Goal: Information Seeking & Learning: Understand process/instructions

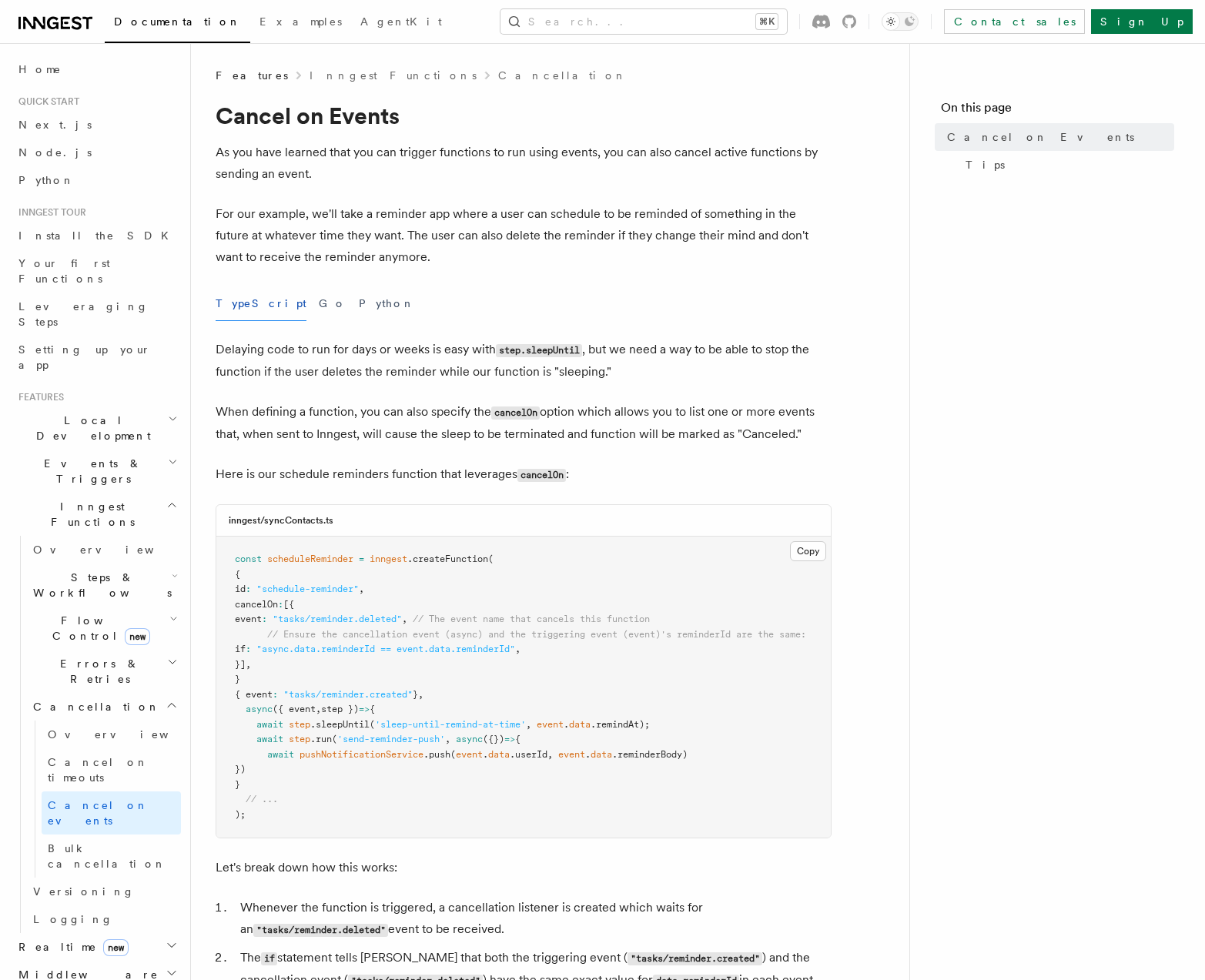
click at [857, 736] on article "Features Inngest Functions Cancellation Cancel on Events As you have learned th…" at bounding box center [550, 910] width 669 height 1686
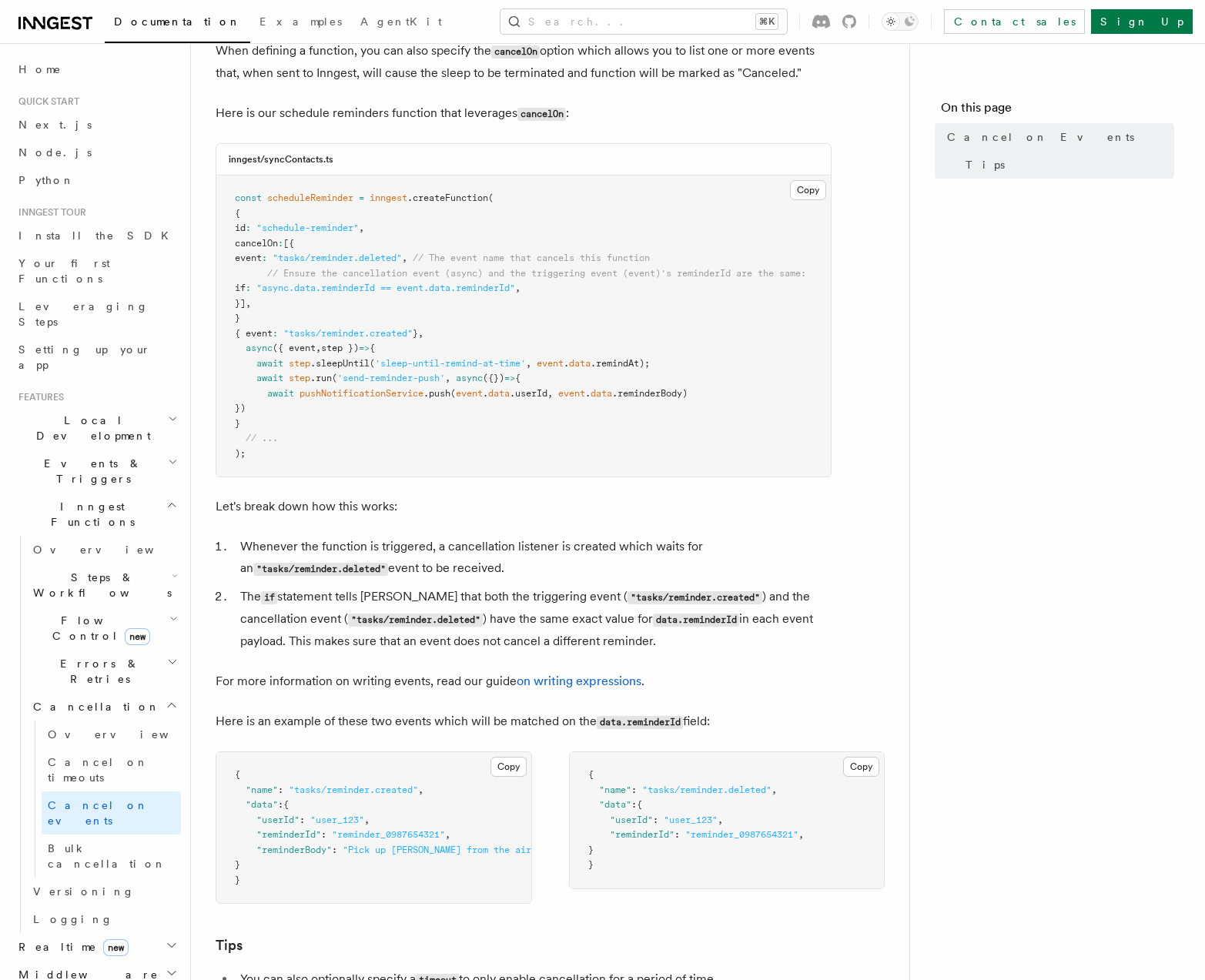
scroll to position [797, 0]
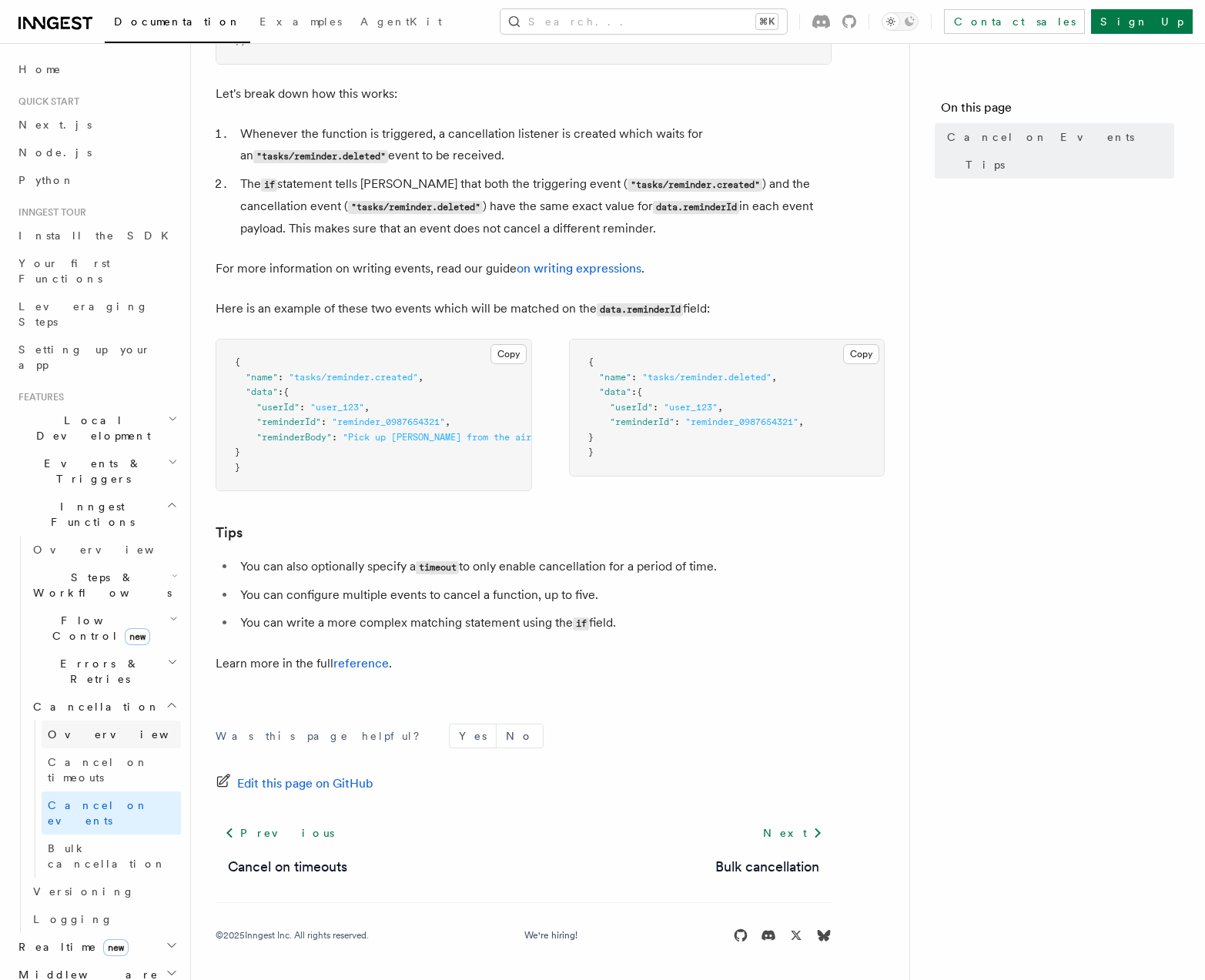
click at [100, 721] on link "Overview" at bounding box center [111, 734] width 139 height 27
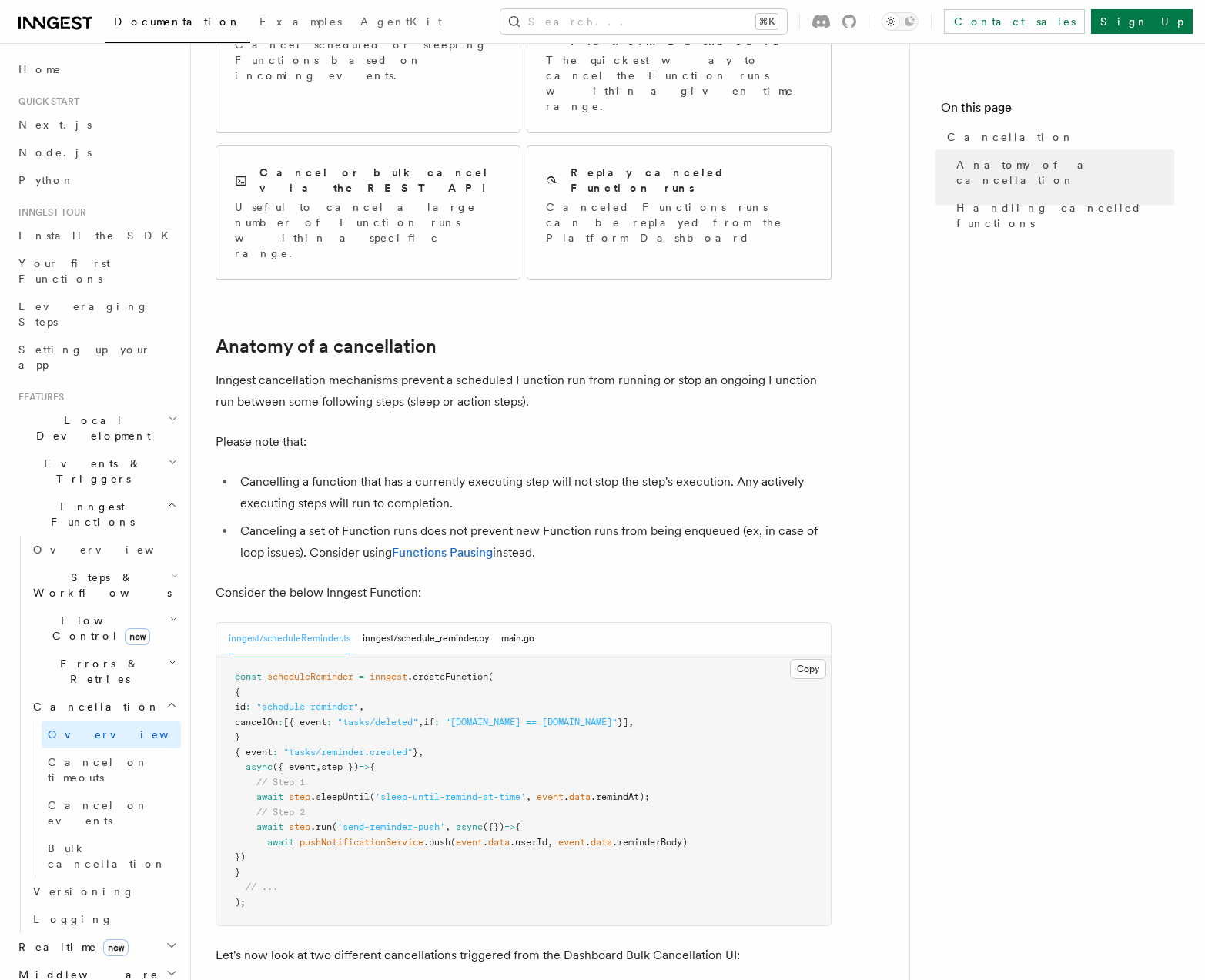
scroll to position [246, 0]
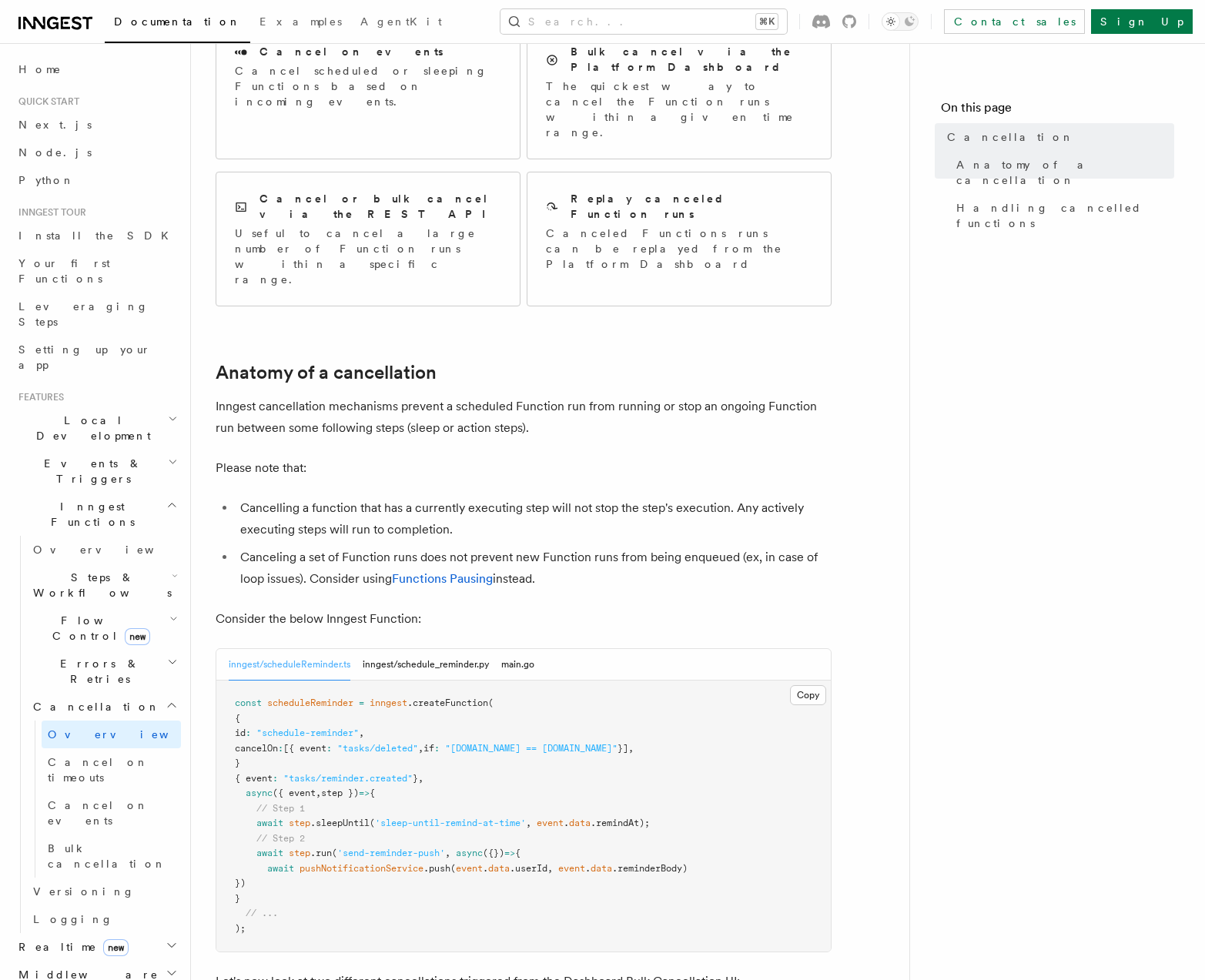
click at [935, 281] on nav "On this page Cancellation Anatomy of a cancellation Handling cancelled functions" at bounding box center [1056, 511] width 296 height 937
click at [508, 680] on pre "const scheduleReminder = inngest .createFunction ( { id : "schedule-reminder" ,…" at bounding box center [524, 816] width 615 height 271
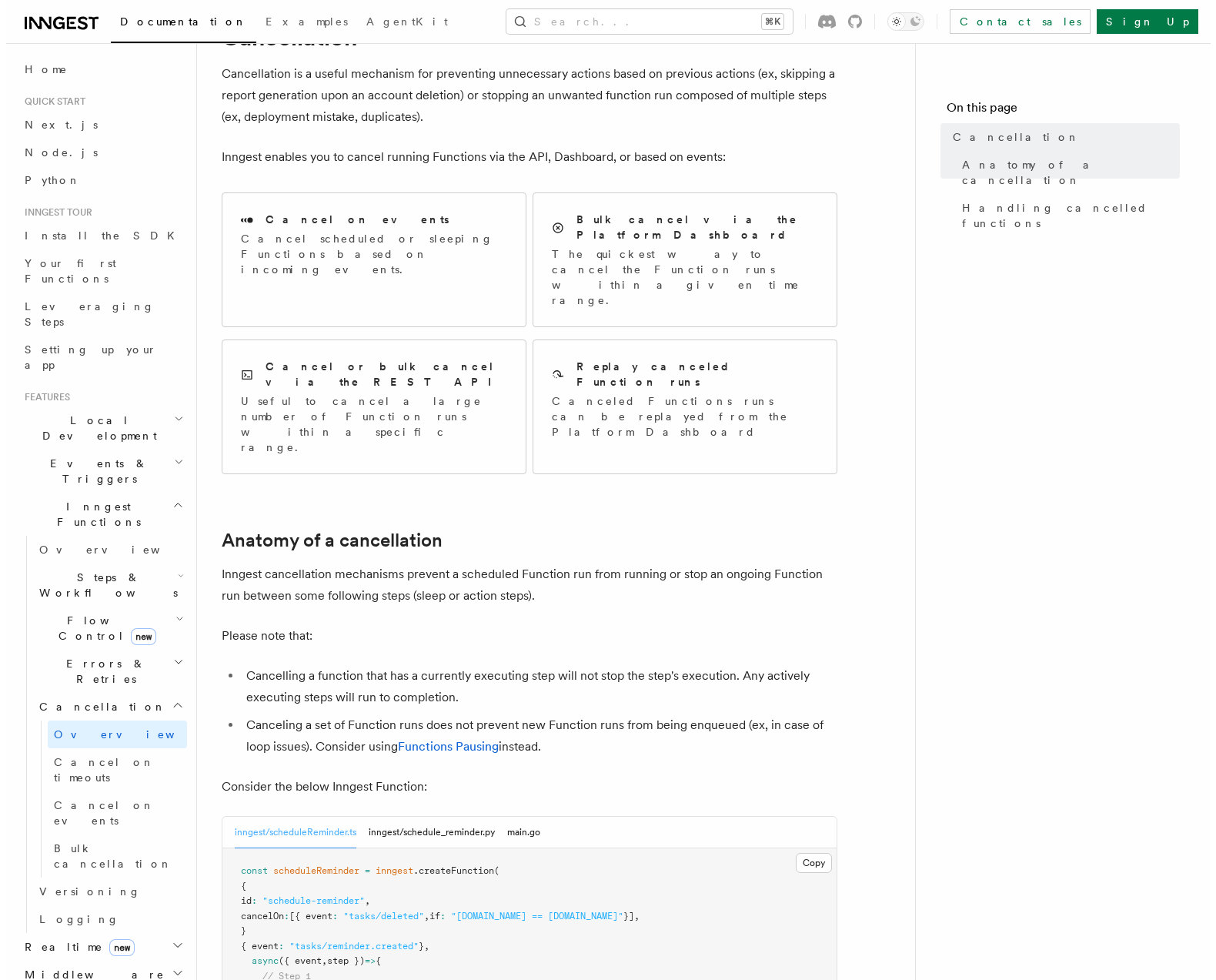
scroll to position [59, 0]
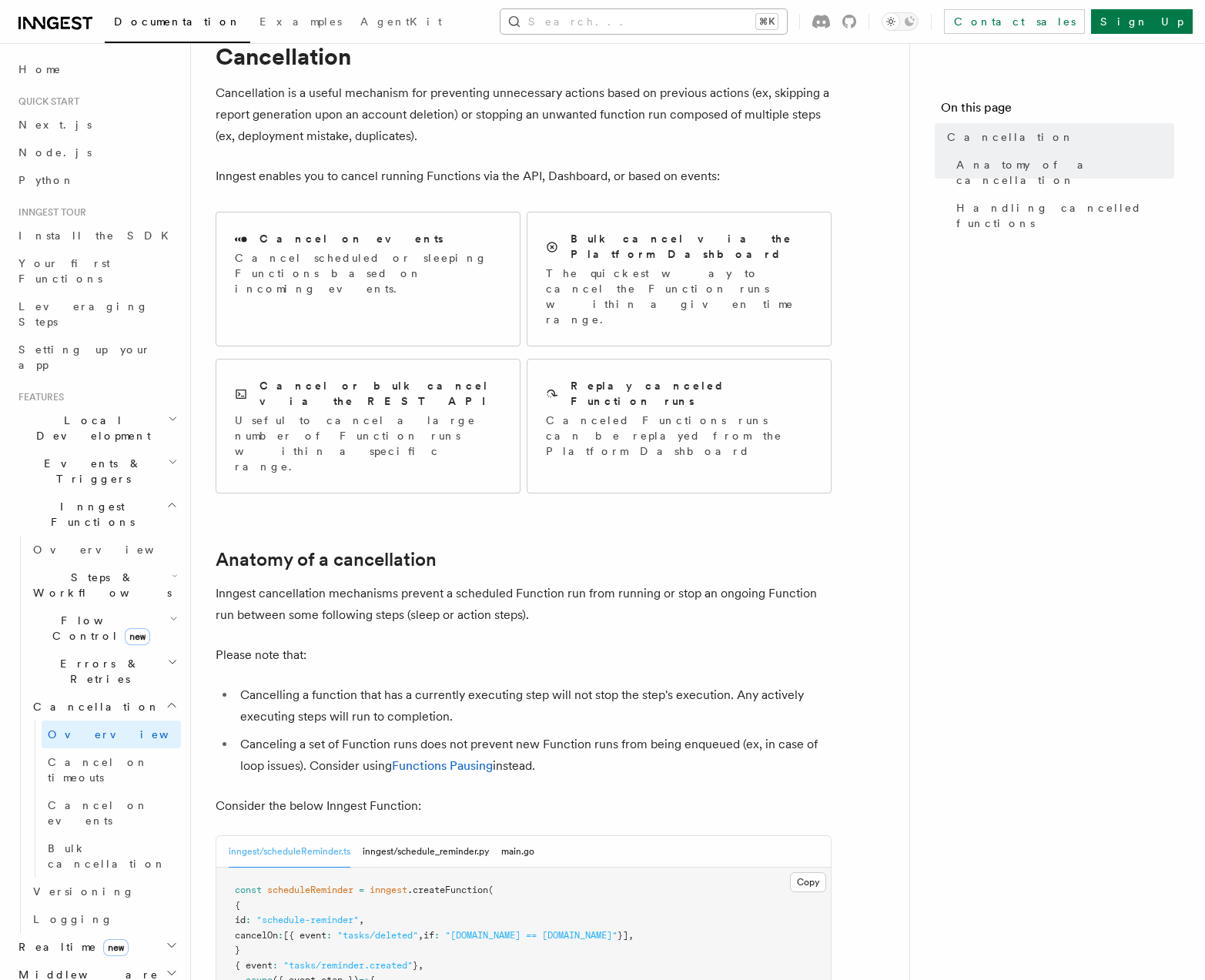
click at [665, 27] on button "Search... ⌘K" at bounding box center [643, 22] width 287 height 24
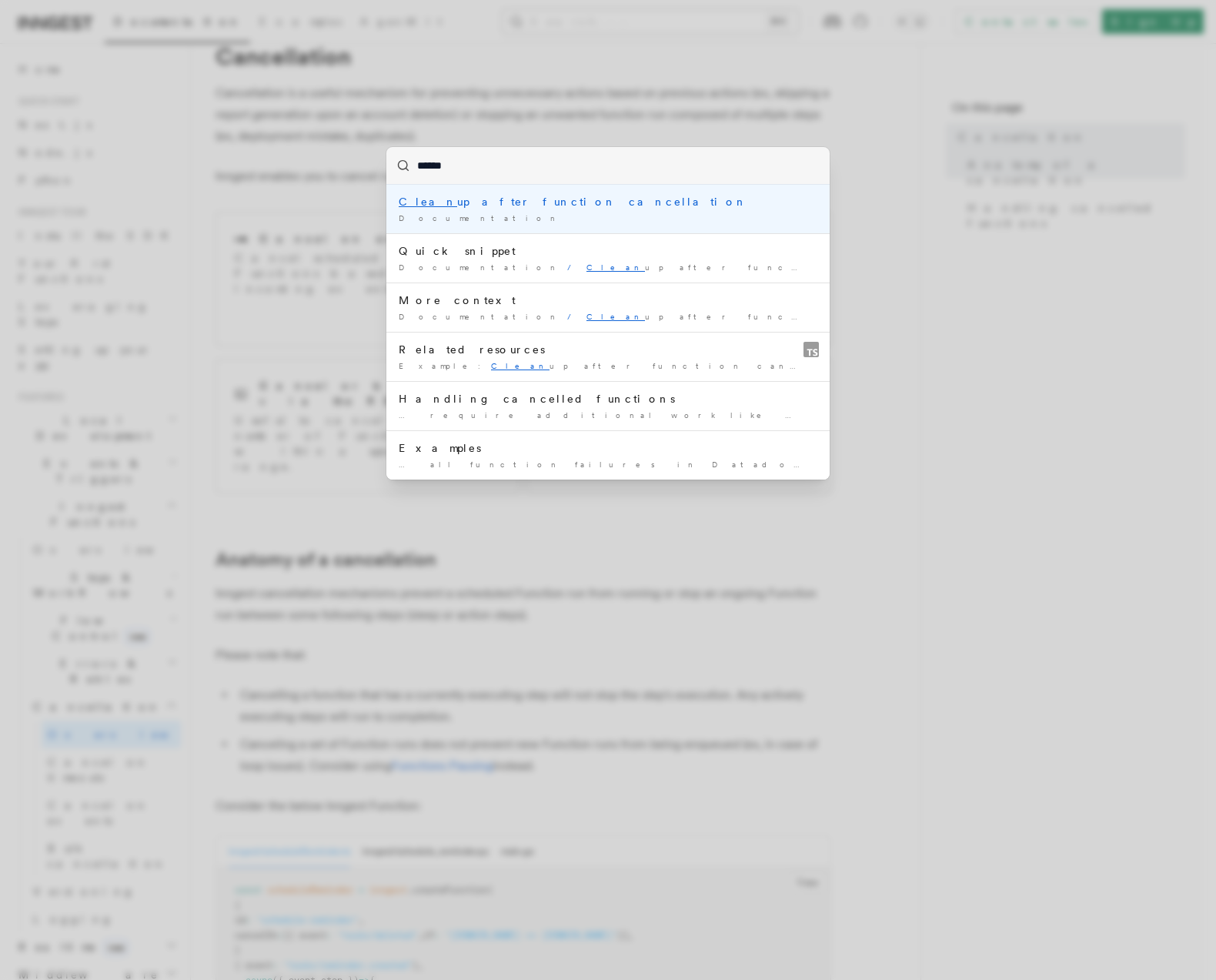
type input "*******"
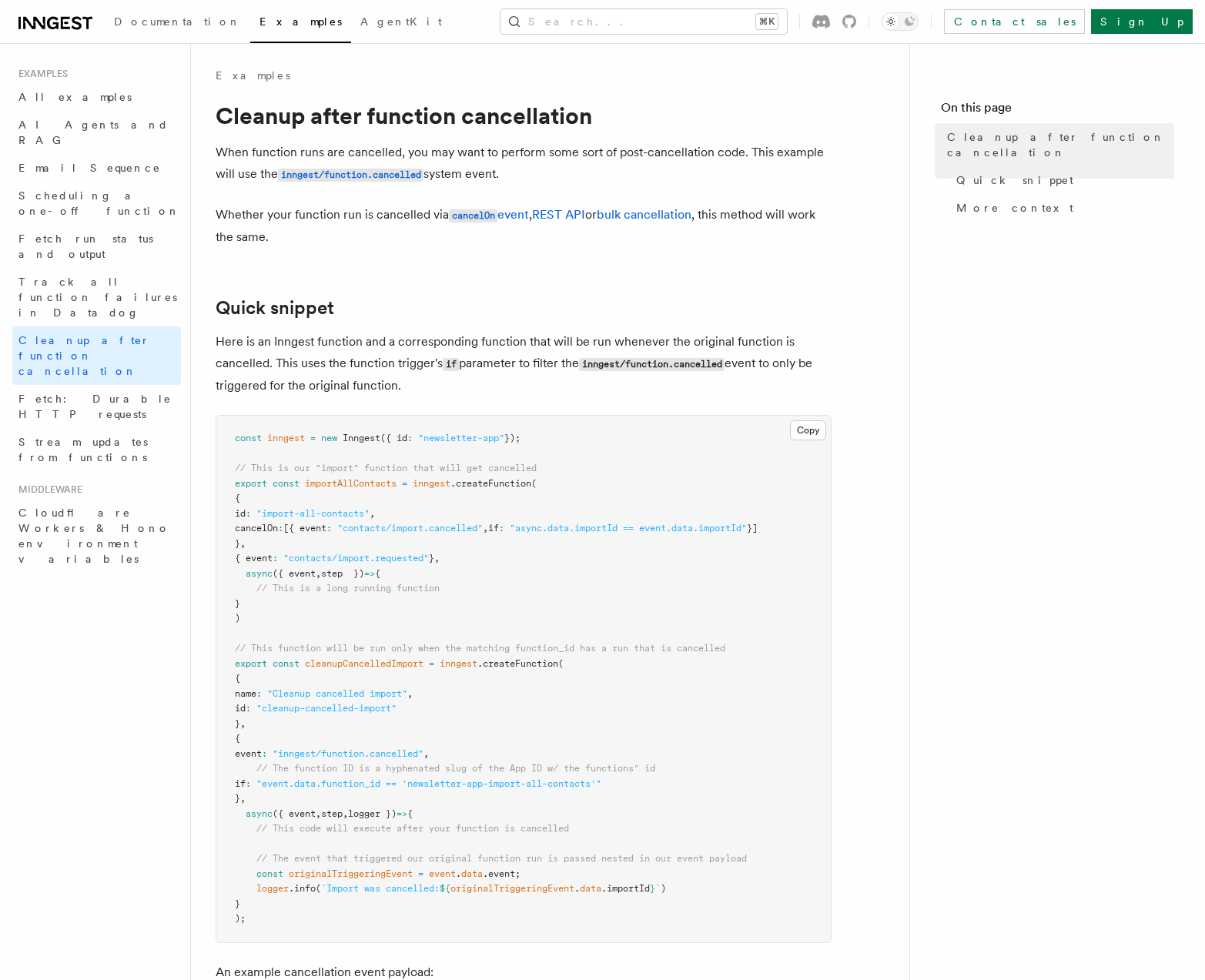
click at [925, 386] on nav "On this page Cleanup after function cancellation Quick snippet More context" at bounding box center [1056, 511] width 296 height 937
click at [931, 559] on nav "On this page Cleanup after function cancellation Quick snippet More context" at bounding box center [1056, 511] width 296 height 937
click at [742, 706] on pre "const inngest = new Inngest ({ id : "newsletter-app" }); // This is our "import…" at bounding box center [524, 677] width 615 height 526
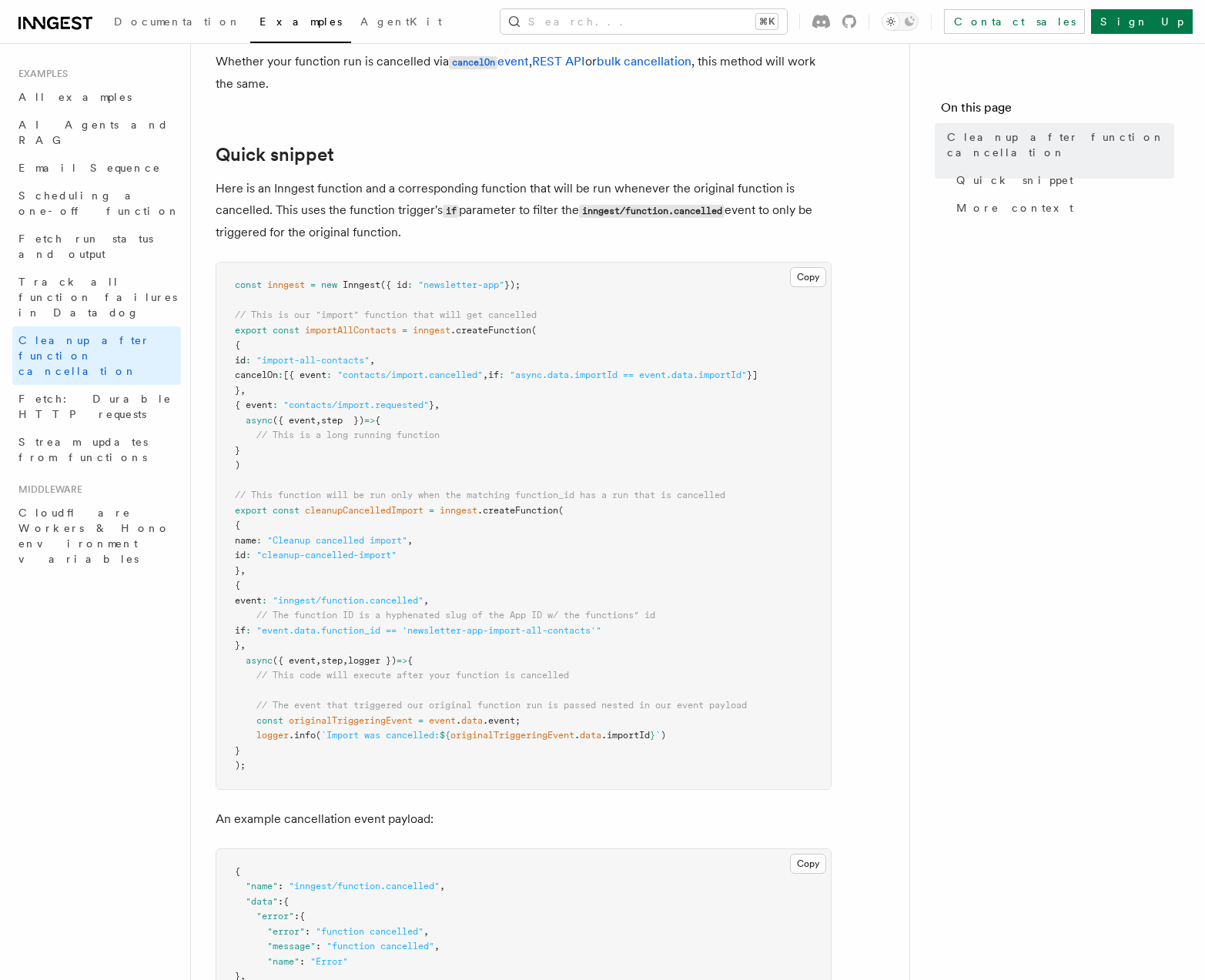
click at [943, 490] on nav "On this page Cleanup after function cancellation Quick snippet More context" at bounding box center [1056, 511] width 296 height 937
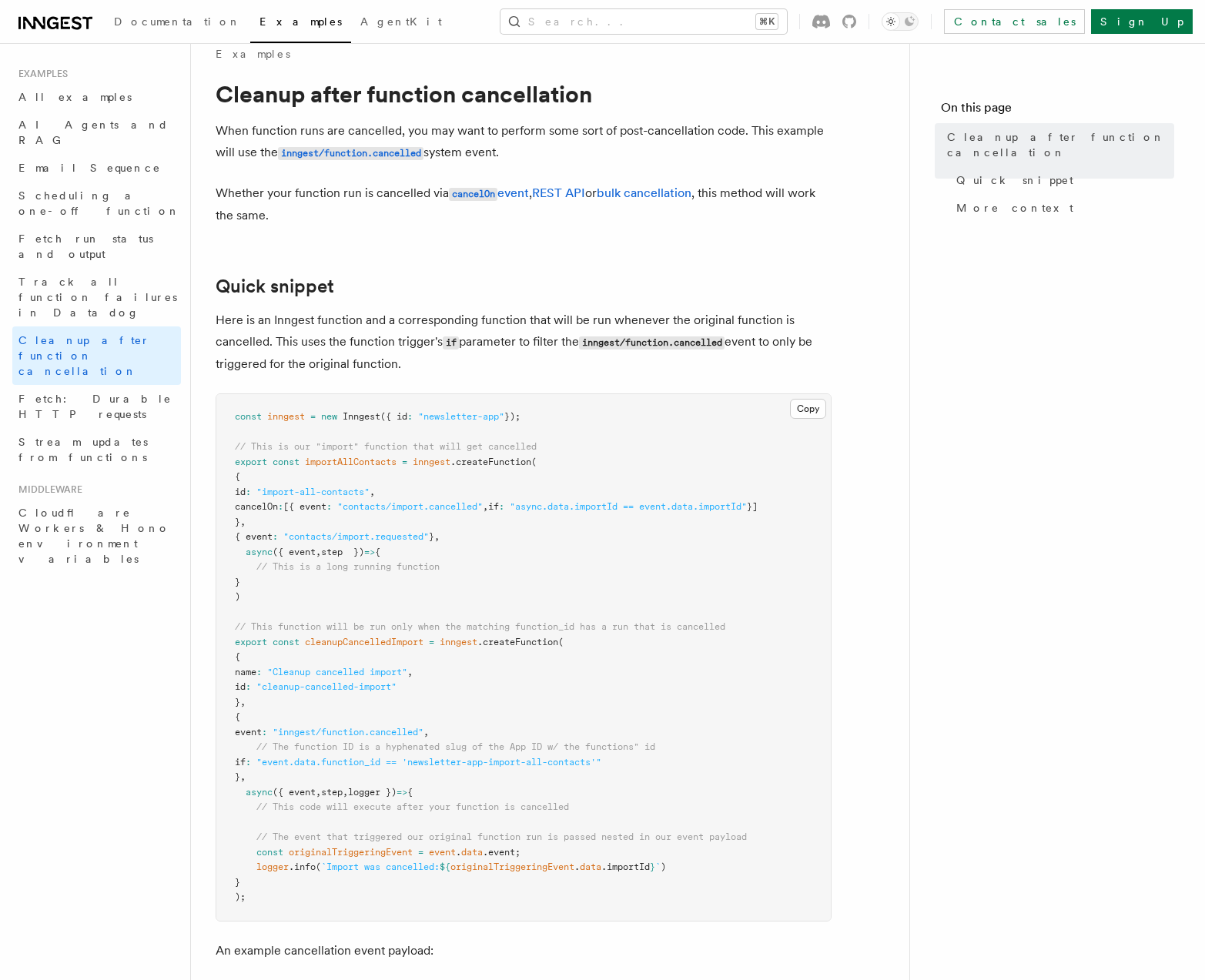
scroll to position [26, 0]
